Goal: Browse casually: Explore the website without a specific task or goal

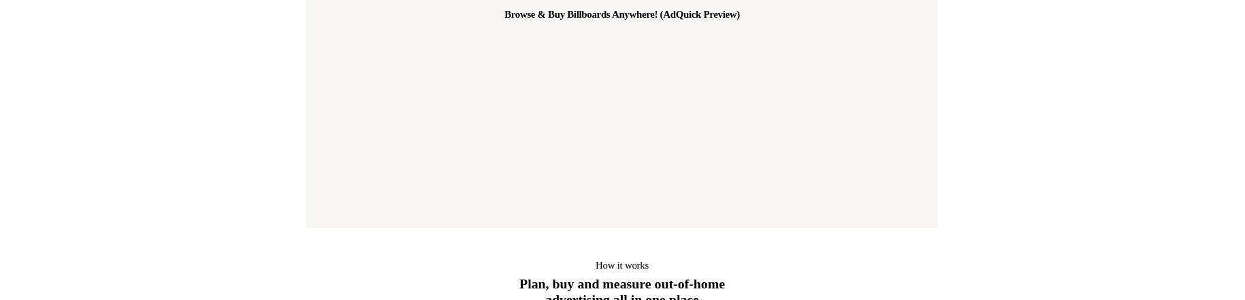
scroll to position [612, 0]
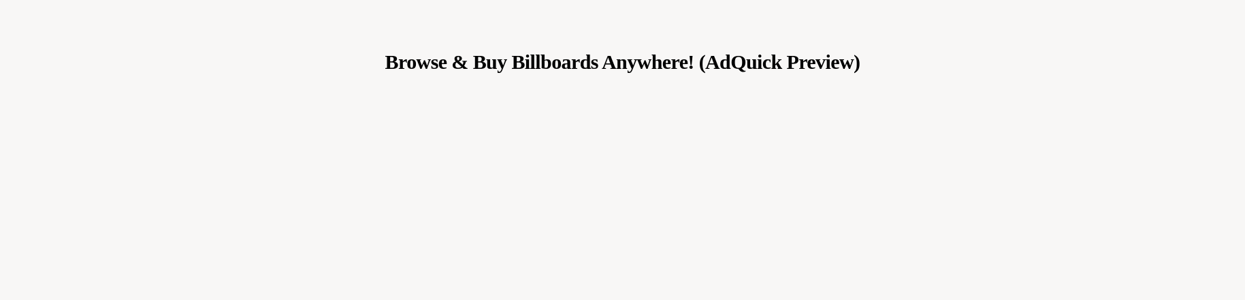
click at [515, 61] on p "Browse & Buy Billboards Anywhere! (AdQuick Preview)" at bounding box center [622, 61] width 475 height 27
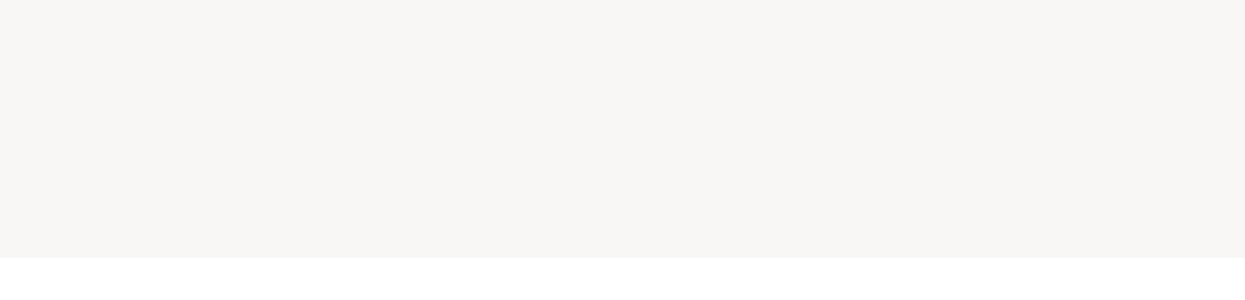
scroll to position [850, 0]
click at [1060, 158] on div "Browse & Buy Billboards Anywhere! (AdQuick Preview)" at bounding box center [623, 5] width 899 height 498
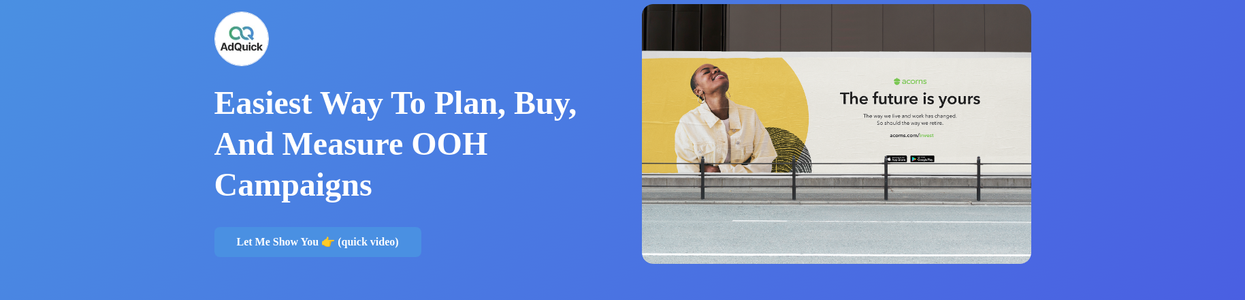
scroll to position [0, 0]
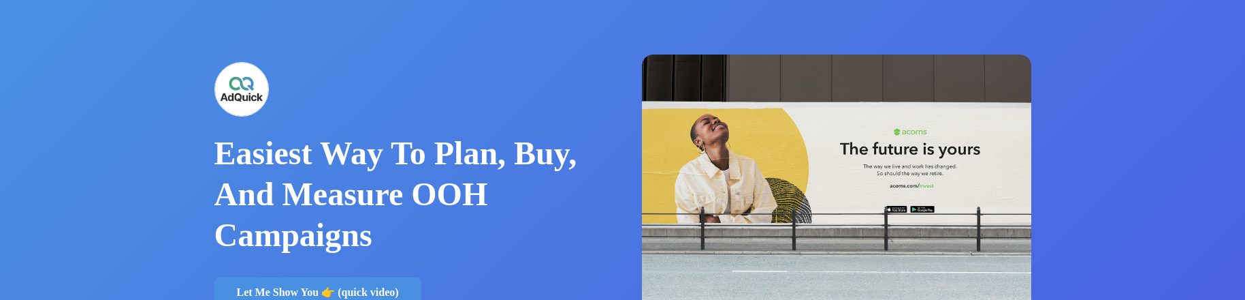
click at [440, 160] on p "Easiest Way To Plan, Buy, And Measure OOH Campaigns" at bounding box center [408, 194] width 389 height 123
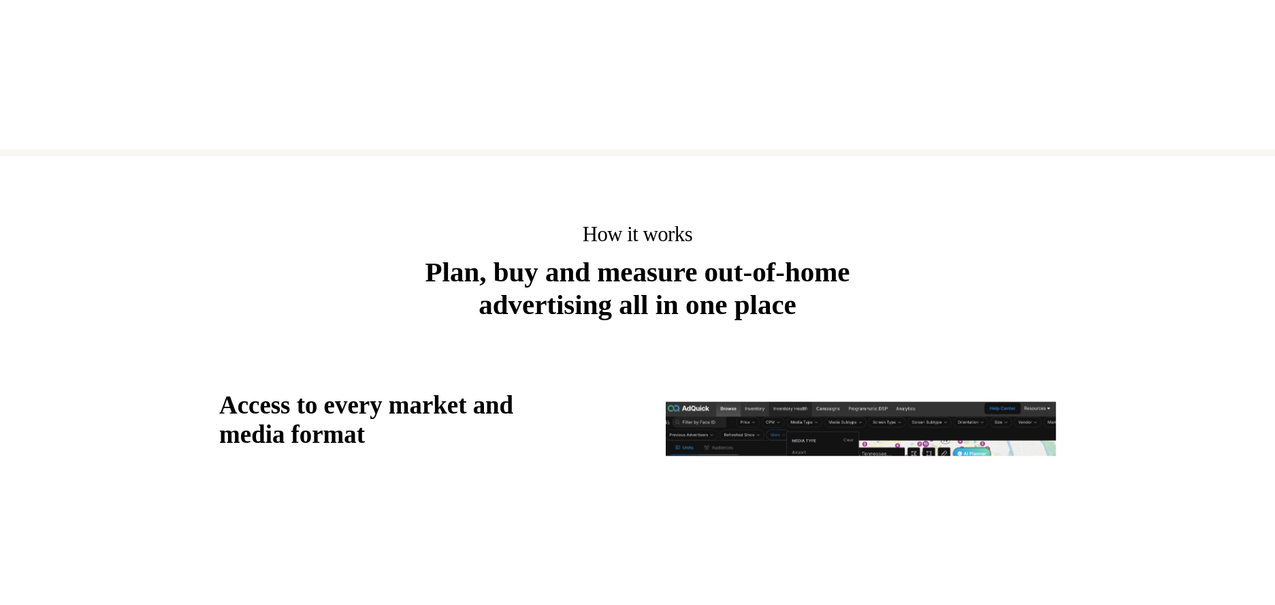
scroll to position [1176, 0]
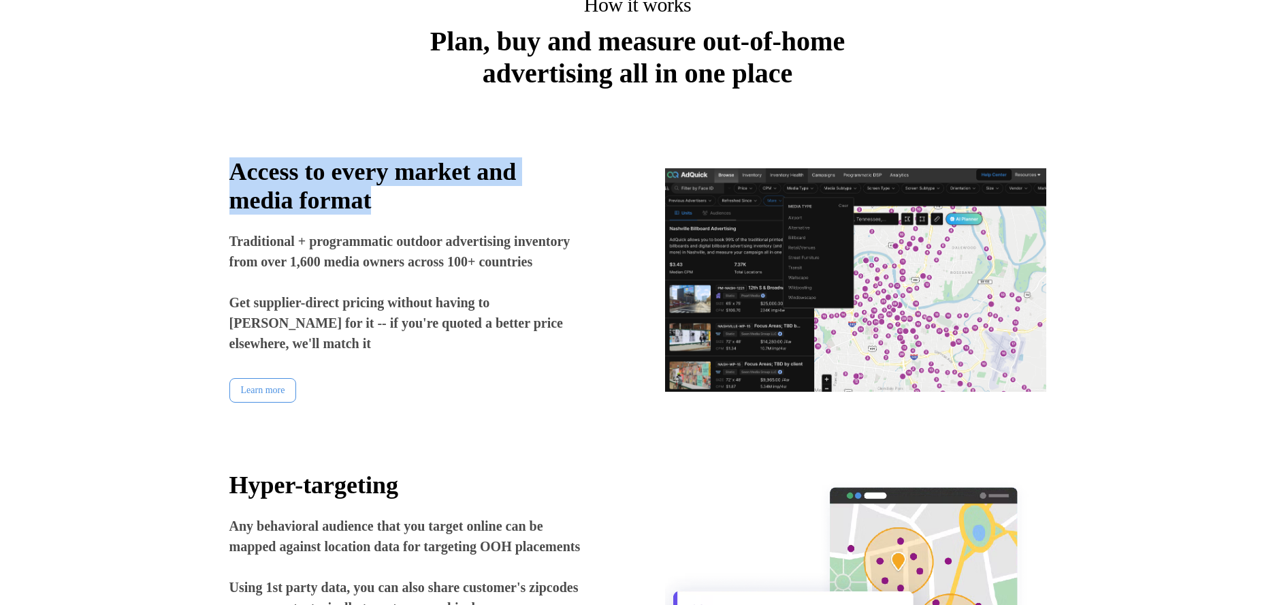
drag, startPoint x: 399, startPoint y: 207, endPoint x: 274, endPoint y: 149, distance: 137.4
click at [313, 157] on div "Access to every market and media format Traditional + programmatic outdoor adve…" at bounding box center [637, 280] width 817 height 272
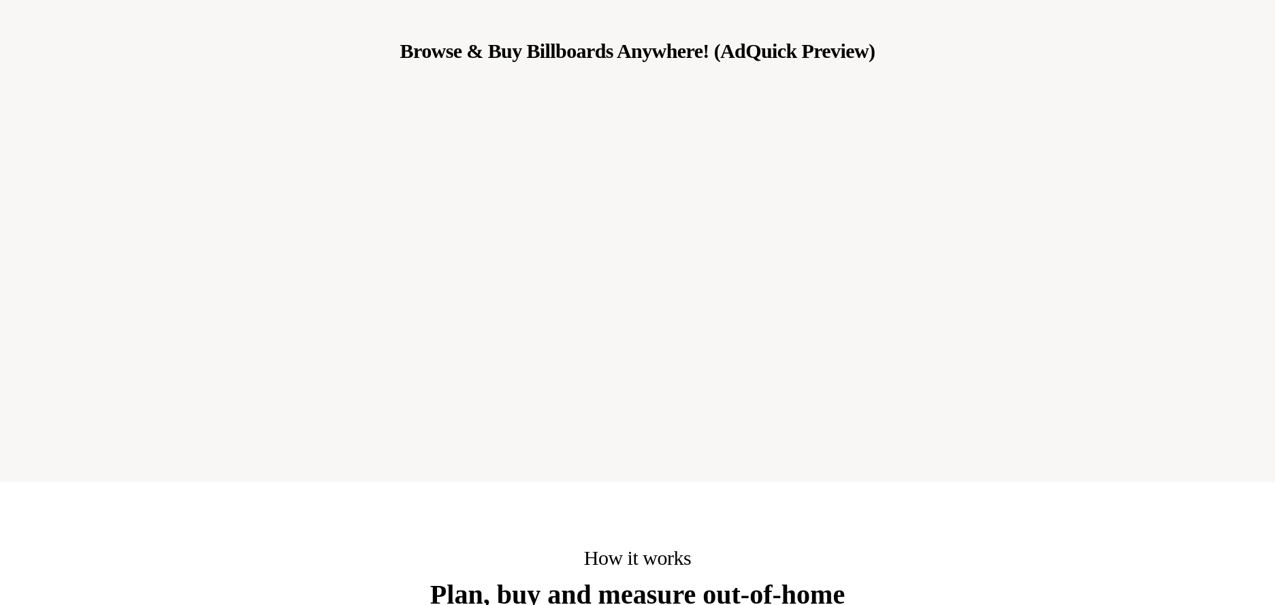
scroll to position [598, 0]
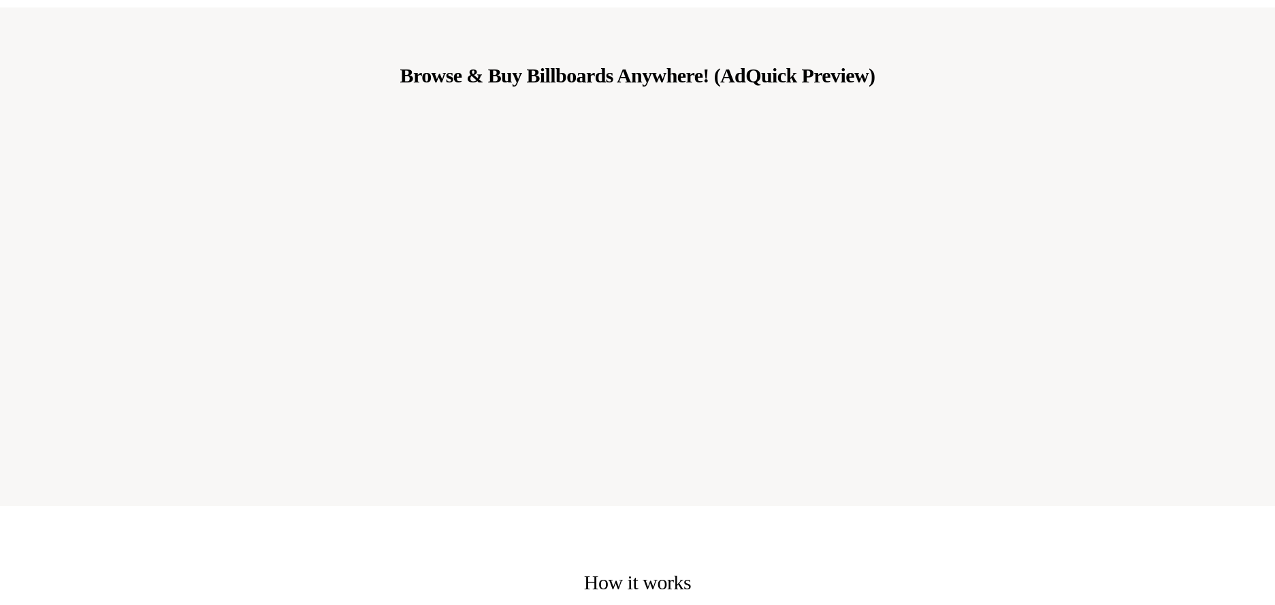
drag, startPoint x: 233, startPoint y: 140, endPoint x: 214, endPoint y: 125, distance: 24.2
click at [194, 176] on div "Browse & Buy Billboards Anywhere! (AdQuick Preview)" at bounding box center [638, 256] width 899 height 498
click at [138, 219] on div "Browse & Buy Billboards Anywhere! (AdQuick Preview)" at bounding box center [637, 256] width 1275 height 498
click at [1067, 232] on div "Browse & Buy Billboards Anywhere! (AdQuick Preview)" at bounding box center [638, 256] width 899 height 498
click at [1072, 248] on div "Browse & Buy Billboards Anywhere! (AdQuick Preview)" at bounding box center [638, 256] width 899 height 498
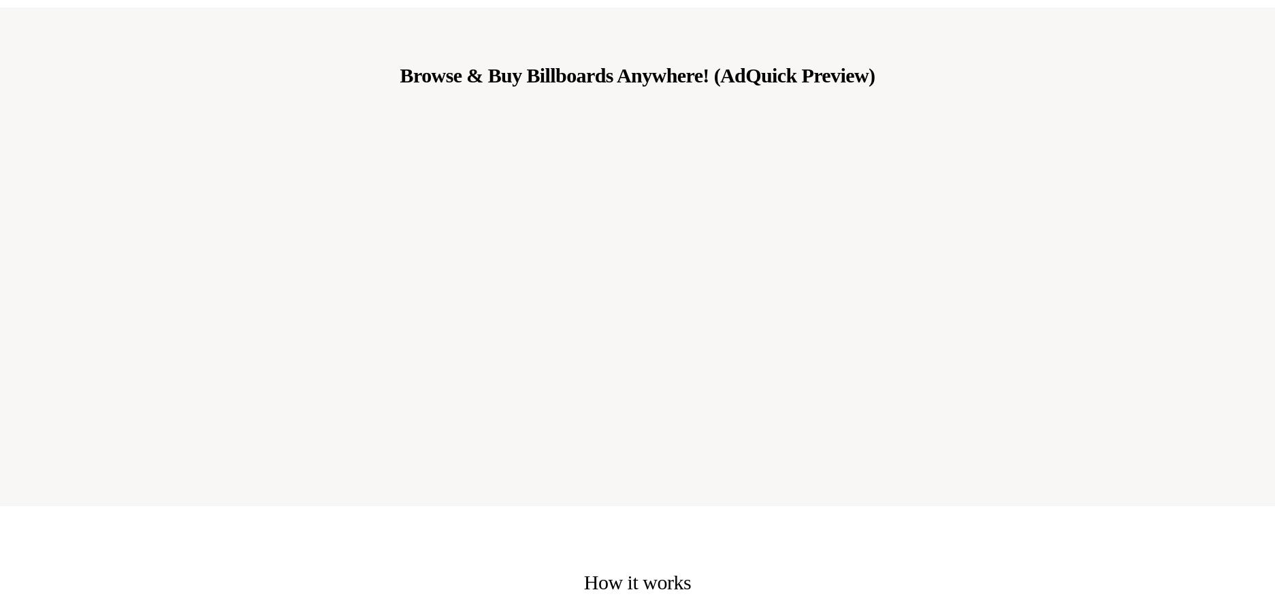
click at [317, 97] on div "Browse & Buy Billboards Anywhere! (AdQuick Preview)" at bounding box center [638, 256] width 899 height 498
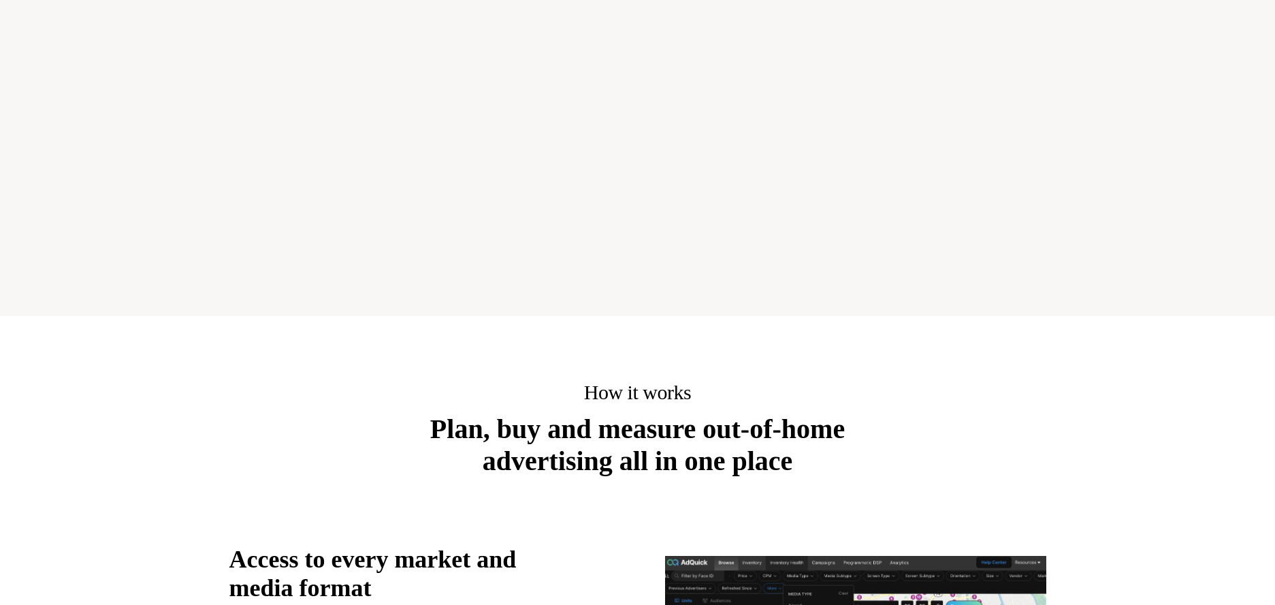
scroll to position [856, 0]
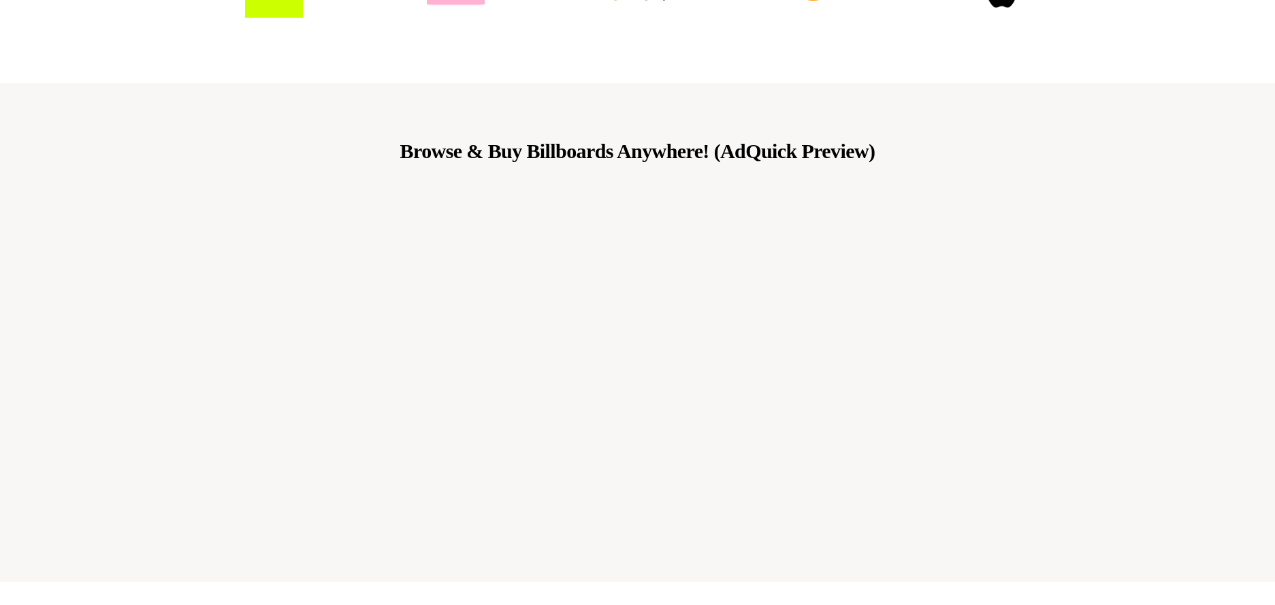
scroll to position [522, 0]
